Goal: Task Accomplishment & Management: Manage account settings

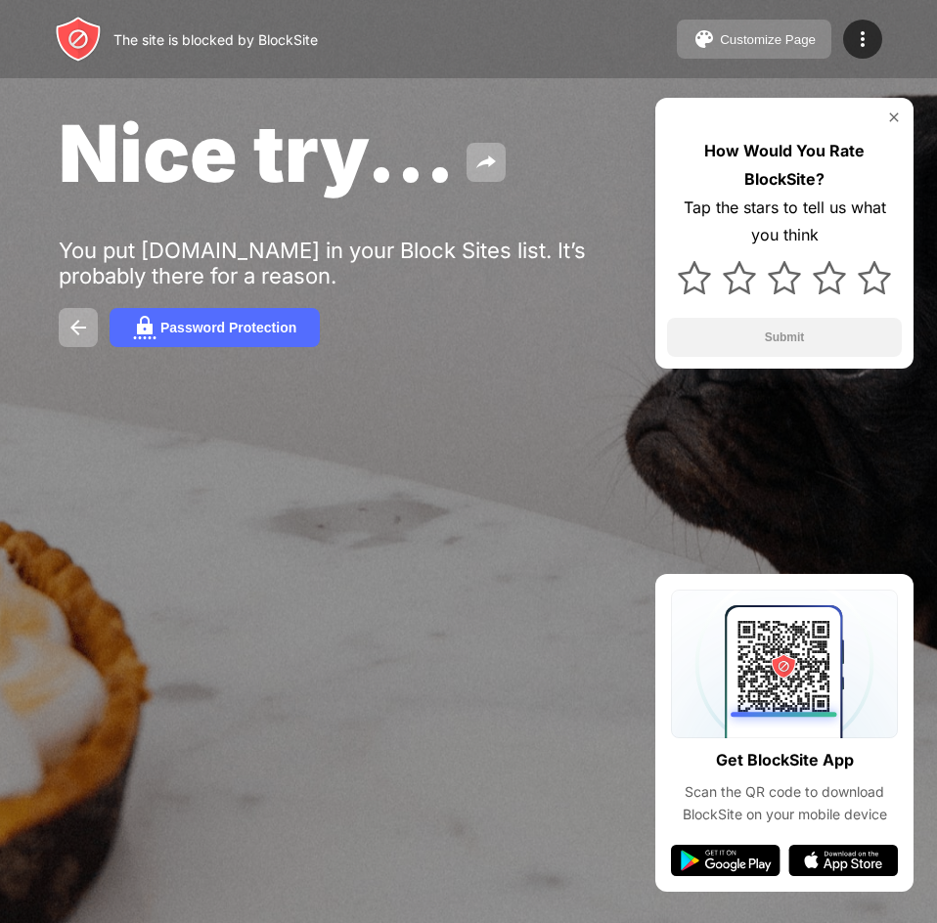
click at [768, 35] on div "Customize Page" at bounding box center [768, 39] width 96 height 15
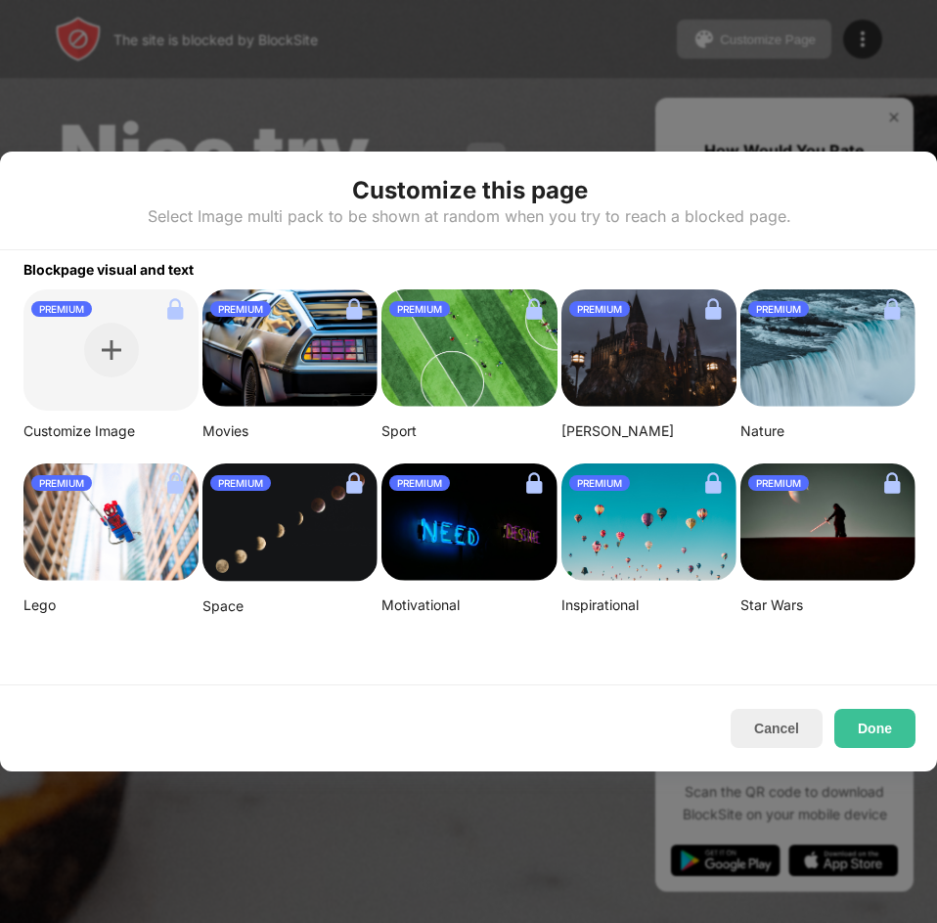
click at [508, 28] on div at bounding box center [468, 461] width 937 height 923
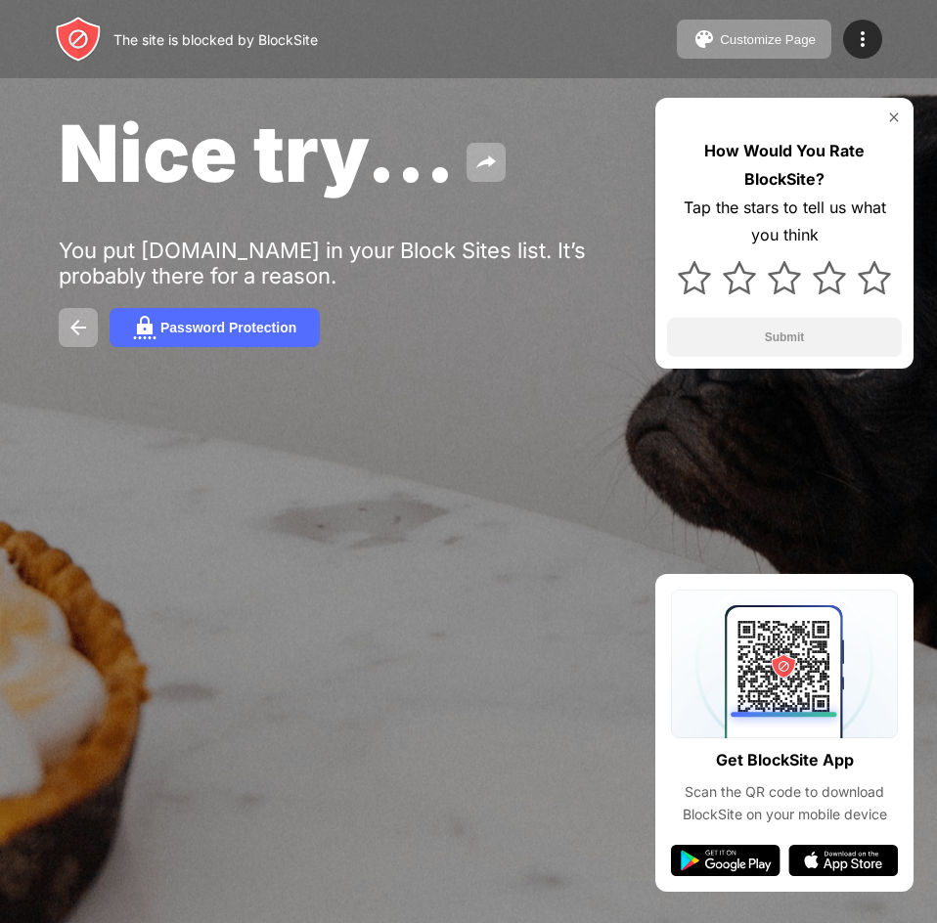
click at [546, 127] on div "Nice try..." at bounding box center [386, 153] width 655 height 95
click at [865, 36] on img at bounding box center [862, 38] width 23 height 23
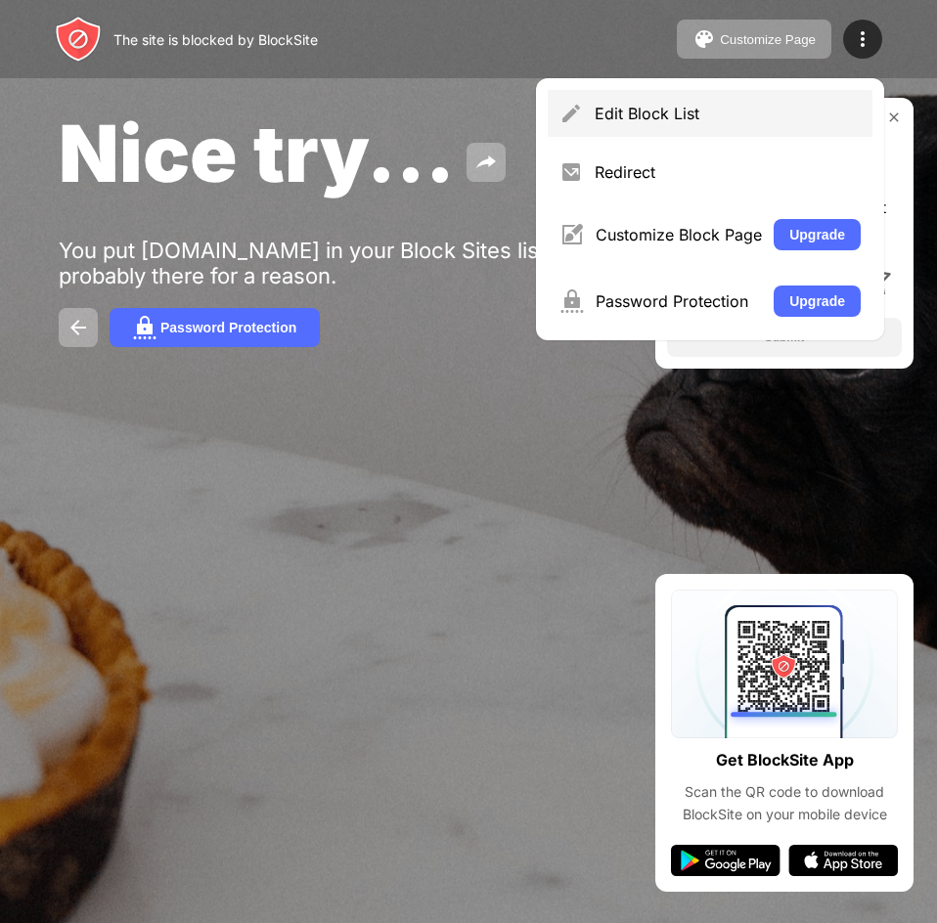
click at [601, 120] on div "Edit Block List" at bounding box center [728, 114] width 266 height 20
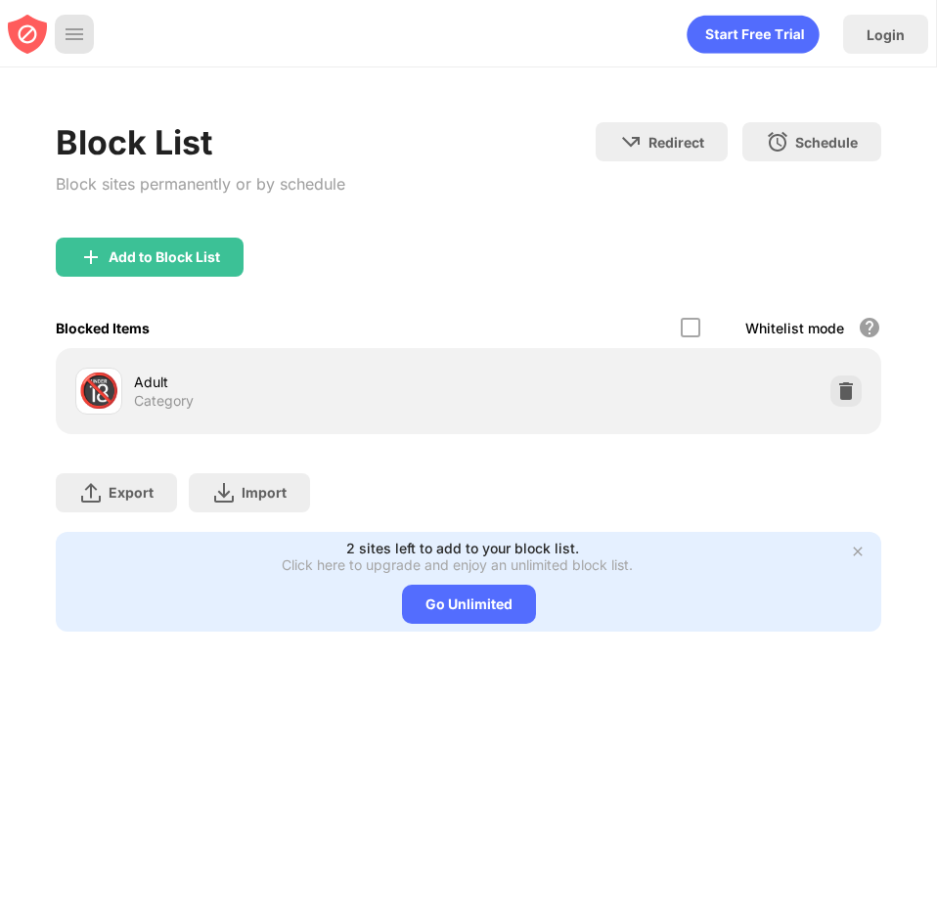
click at [66, 40] on img at bounding box center [75, 34] width 20 height 20
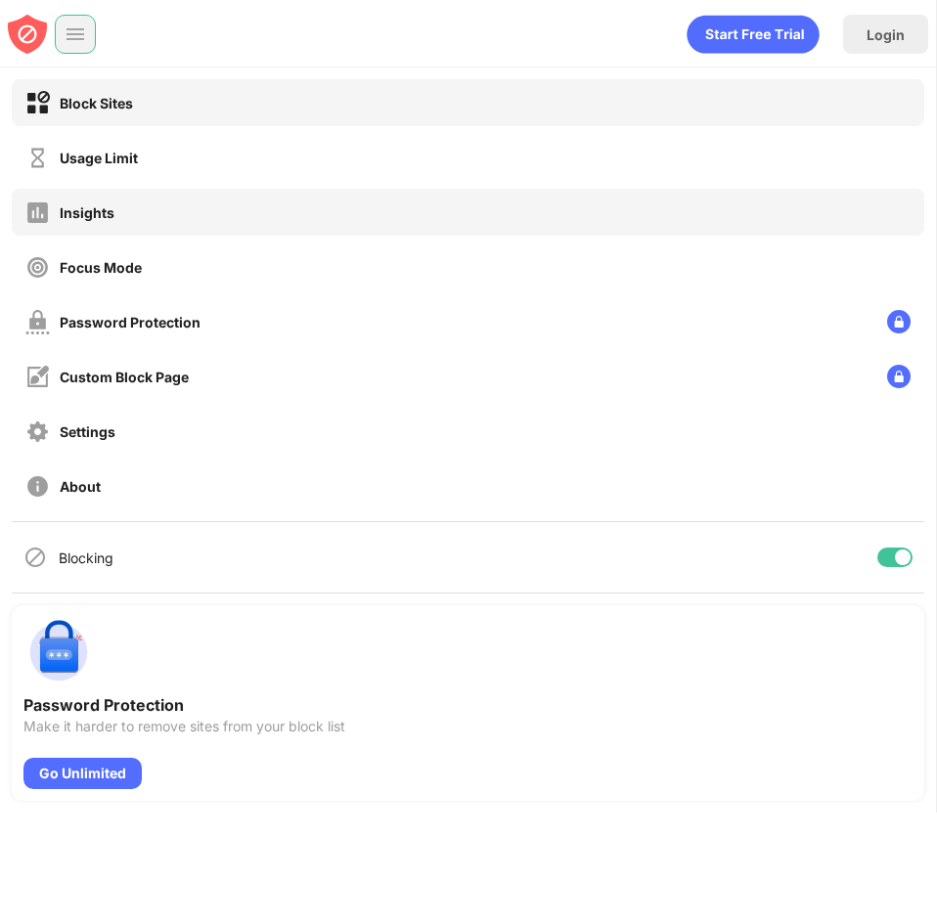
click at [96, 224] on div "Insights" at bounding box center [69, 212] width 89 height 24
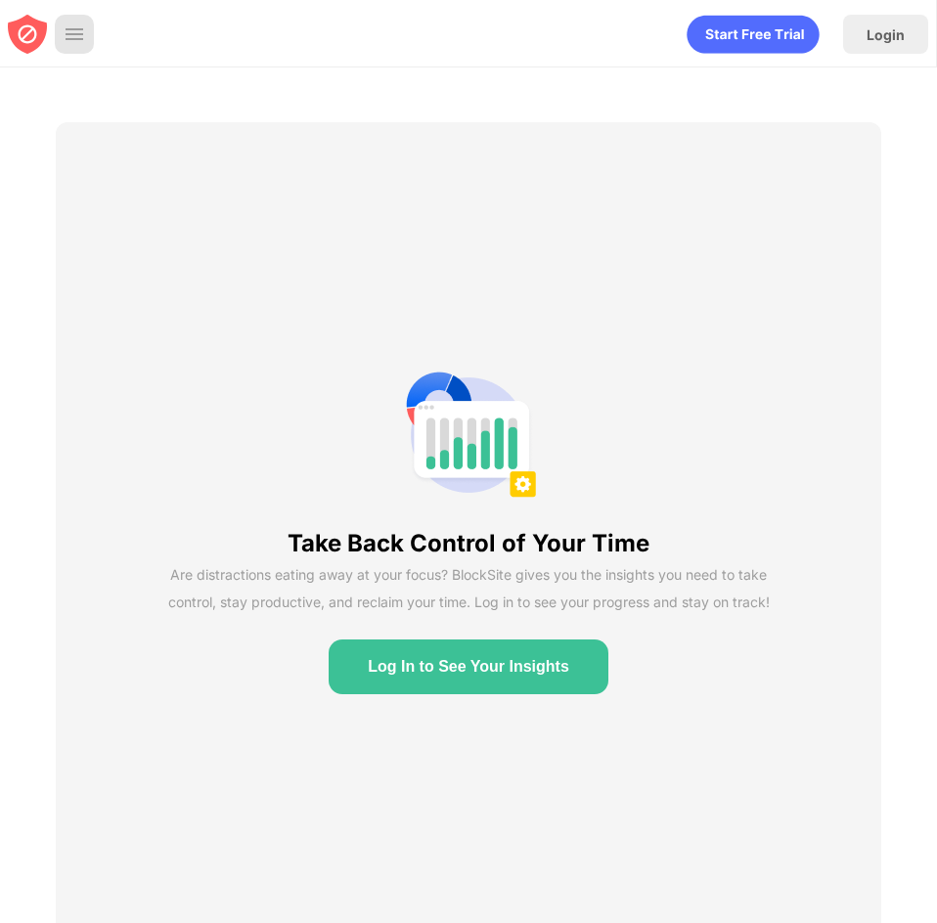
click at [81, 33] on img at bounding box center [75, 34] width 20 height 20
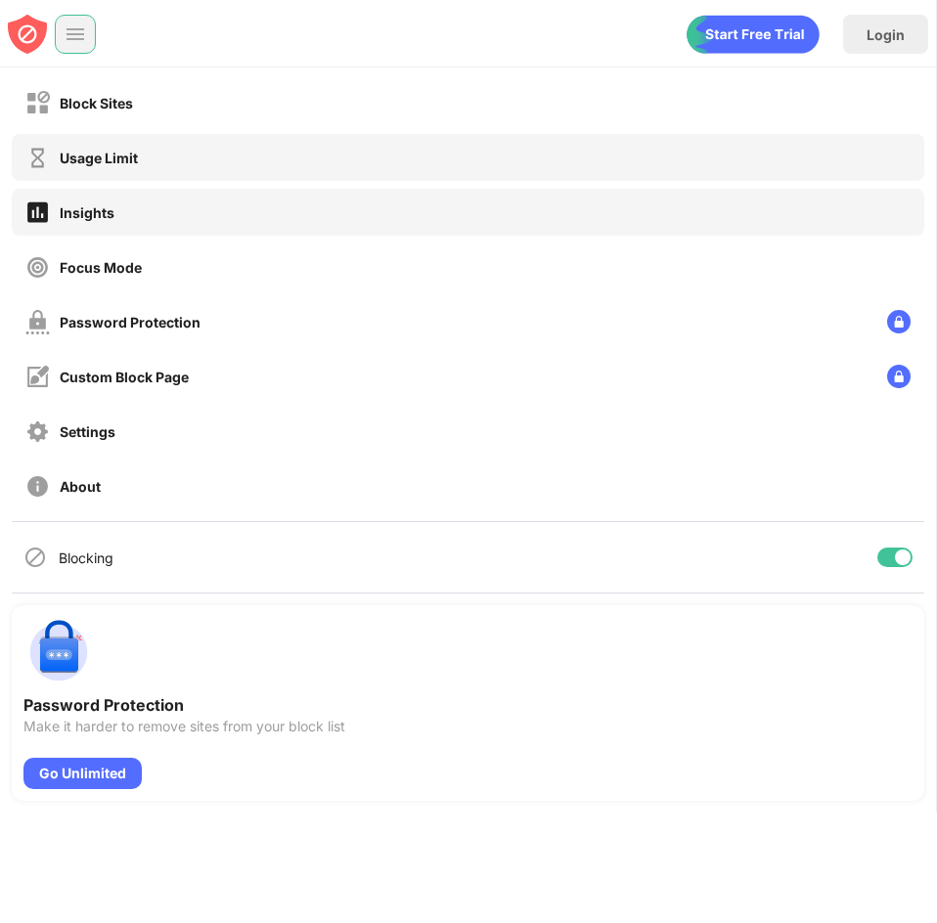
click at [83, 156] on div "Usage Limit" at bounding box center [99, 158] width 78 height 17
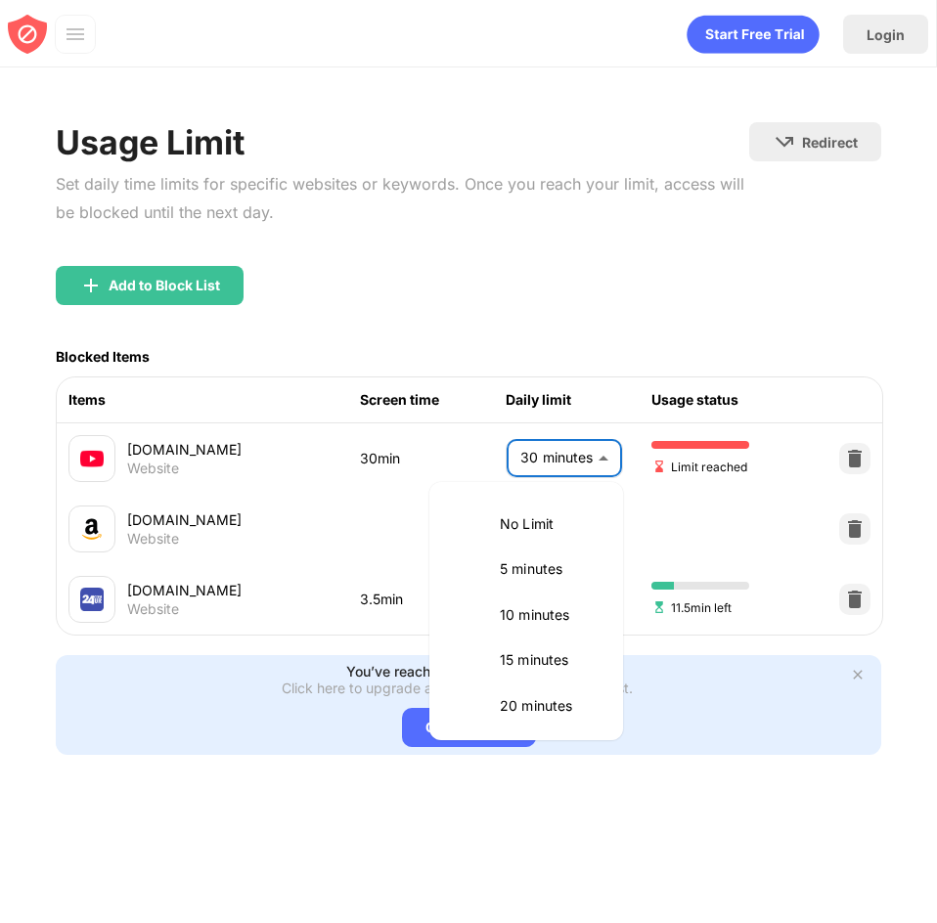
click at [611, 458] on body "Login Block Sites Usage Limit Insights Focus Mode Password Protection Custom Bl…" at bounding box center [468, 461] width 937 height 923
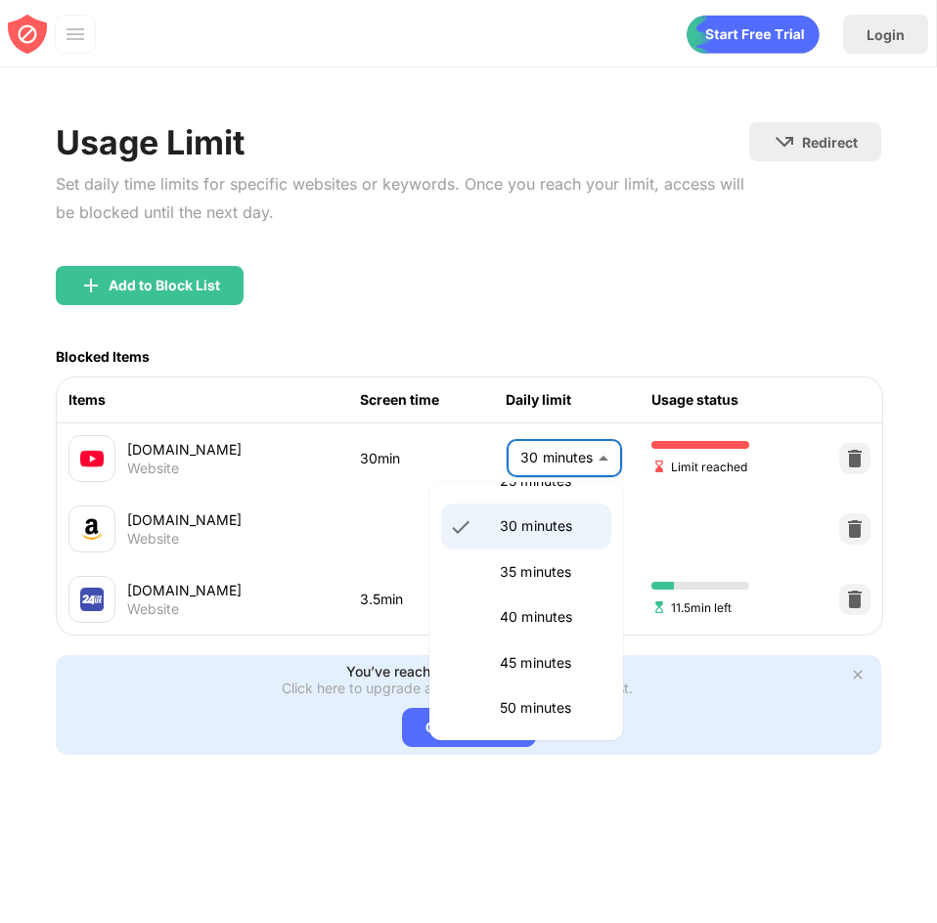
scroll to position [675, 0]
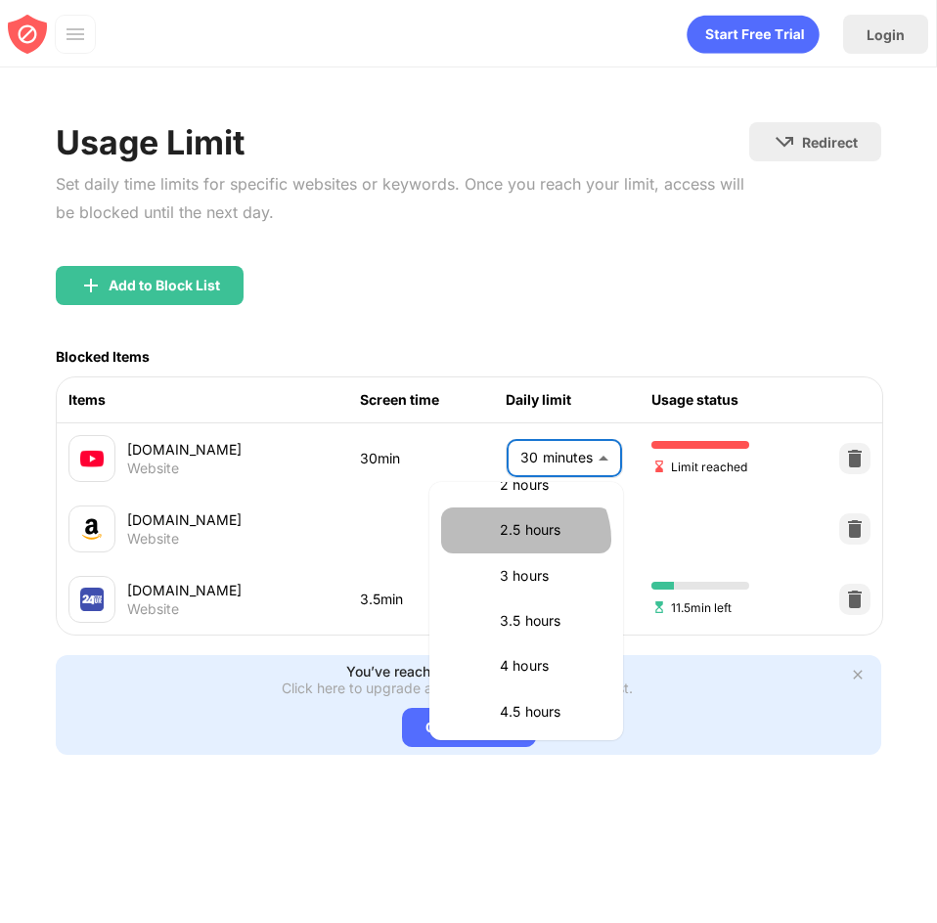
click at [522, 540] on p "2.5 hours" at bounding box center [550, 530] width 100 height 22
type input "***"
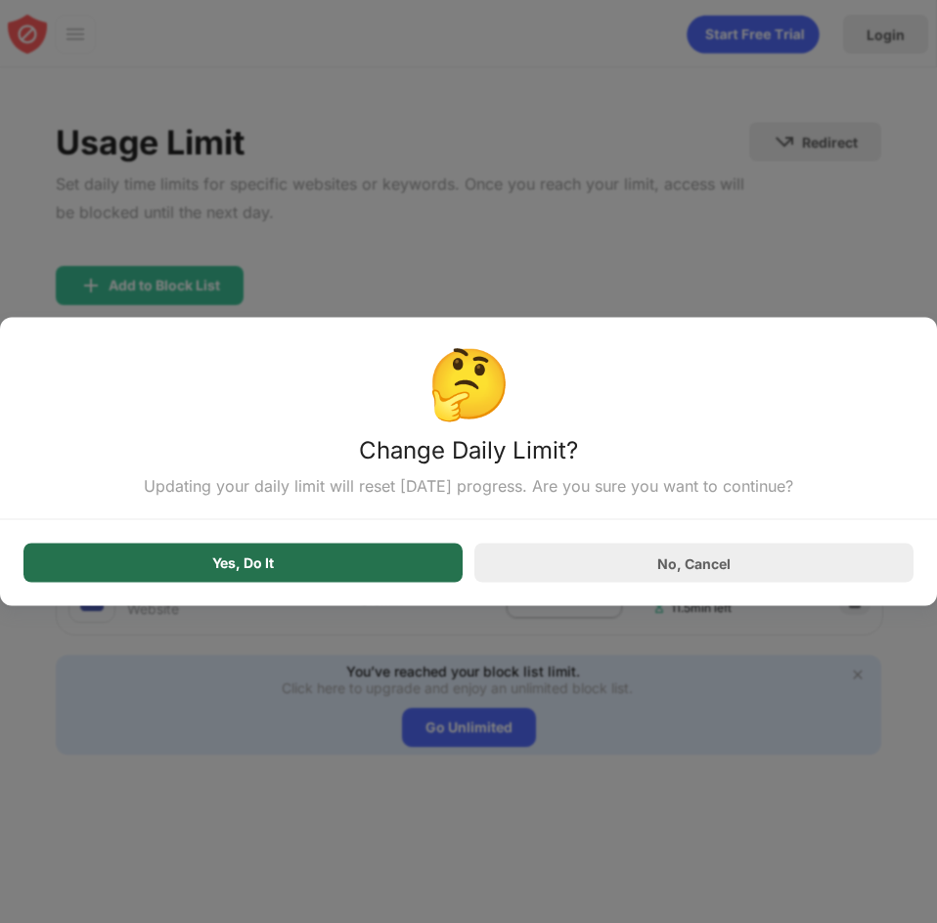
click at [314, 560] on div "Yes, Do It" at bounding box center [242, 563] width 439 height 39
